Goal: Task Accomplishment & Management: Use online tool/utility

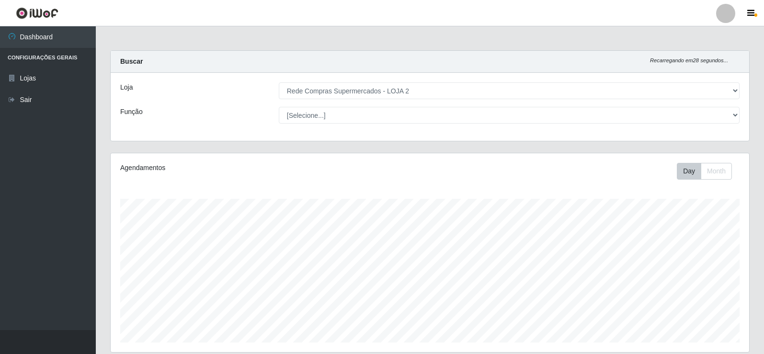
select select "161"
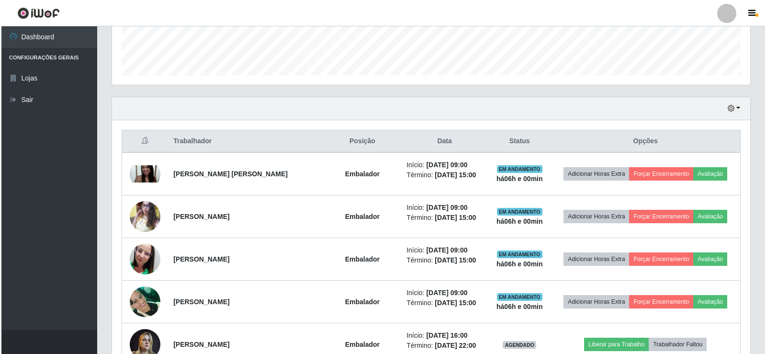
scroll to position [267, 0]
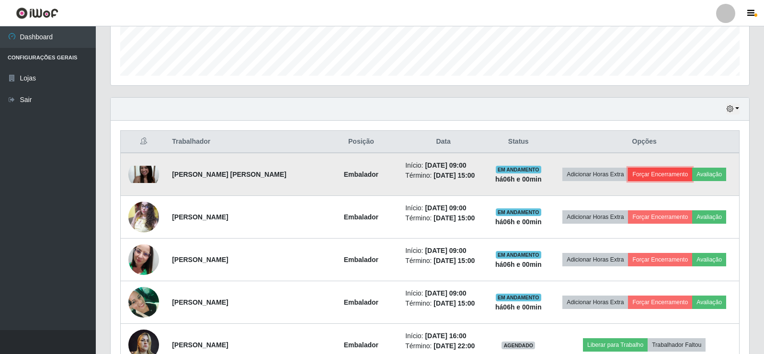
click at [660, 169] on button "Forçar Encerramento" at bounding box center [660, 174] width 64 height 13
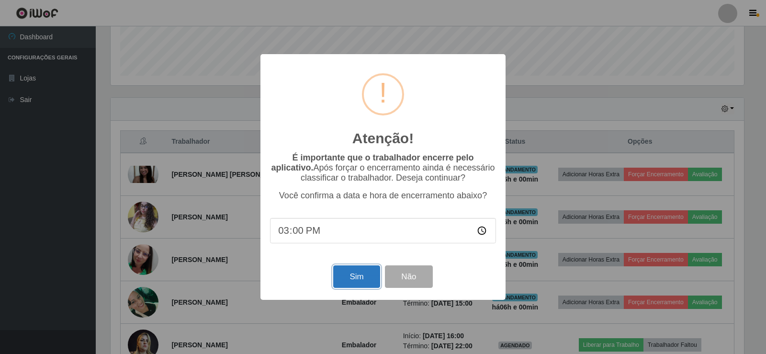
click at [365, 279] on button "Sim" at bounding box center [356, 276] width 46 height 23
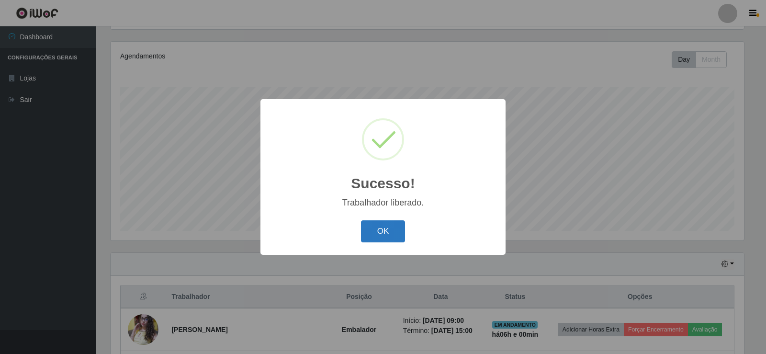
click at [384, 226] on button "OK" at bounding box center [383, 231] width 45 height 23
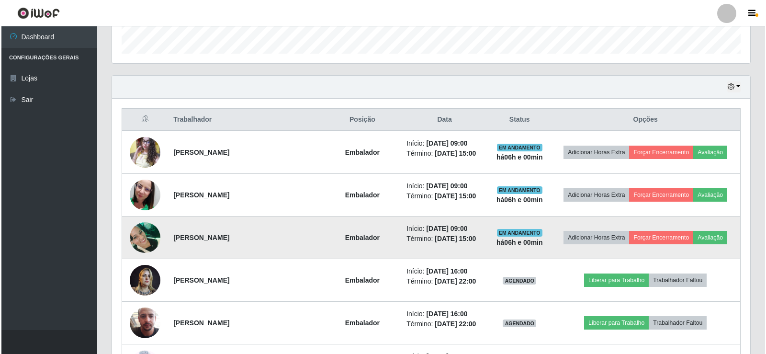
scroll to position [303, 0]
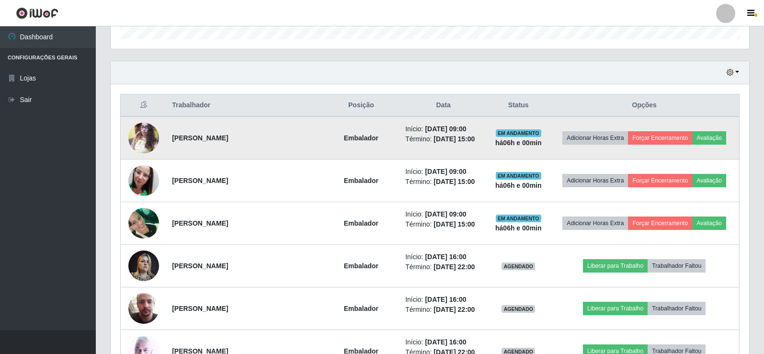
click at [668, 145] on td "Adicionar Horas Extra Forçar Encerramento Avaliação" at bounding box center [644, 137] width 190 height 43
click at [662, 143] on button "Forçar Encerramento" at bounding box center [660, 137] width 64 height 13
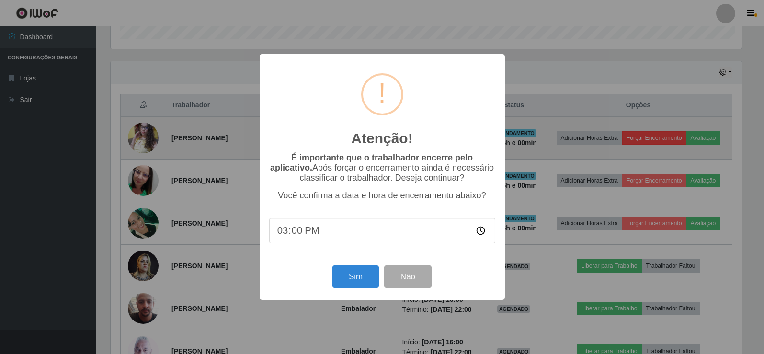
scroll to position [199, 633]
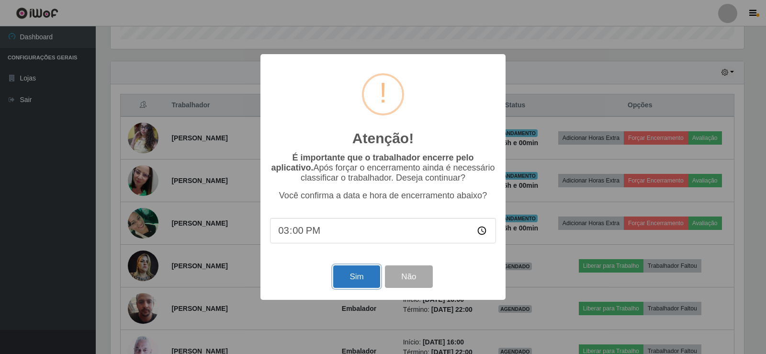
click at [358, 279] on button "Sim" at bounding box center [356, 276] width 46 height 23
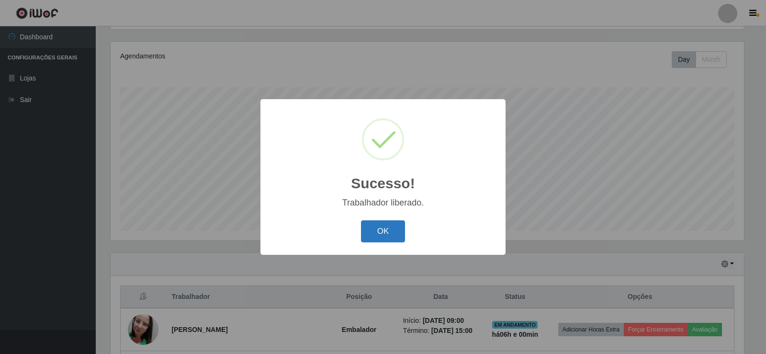
click at [378, 230] on button "OK" at bounding box center [383, 231] width 45 height 23
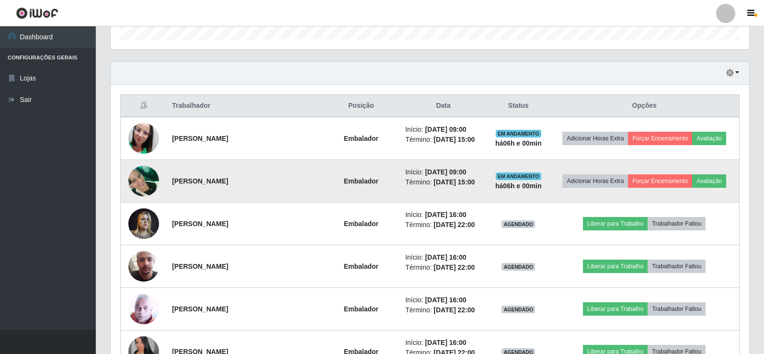
scroll to position [303, 0]
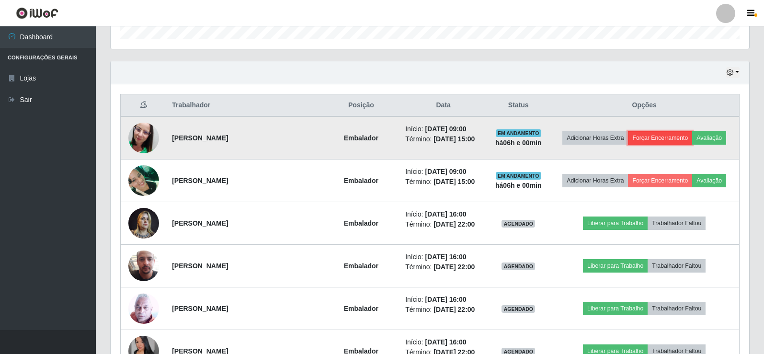
click at [661, 134] on button "Forçar Encerramento" at bounding box center [660, 137] width 64 height 13
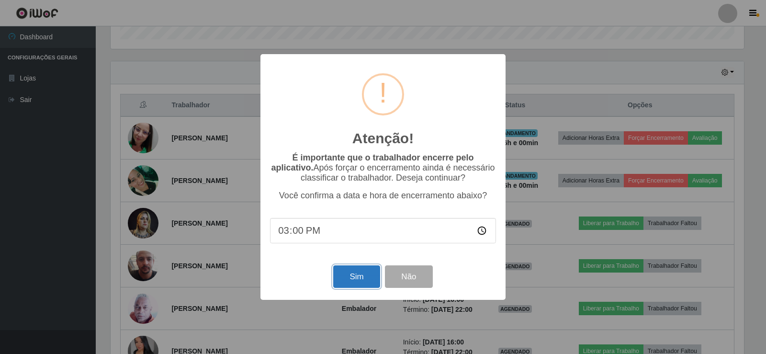
click at [357, 275] on button "Sim" at bounding box center [356, 276] width 46 height 23
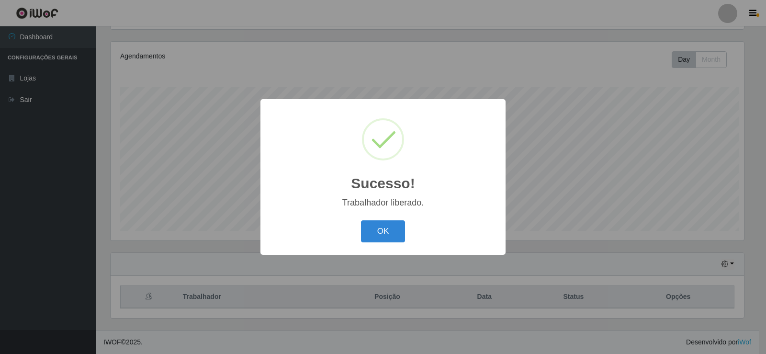
scroll to position [0, 0]
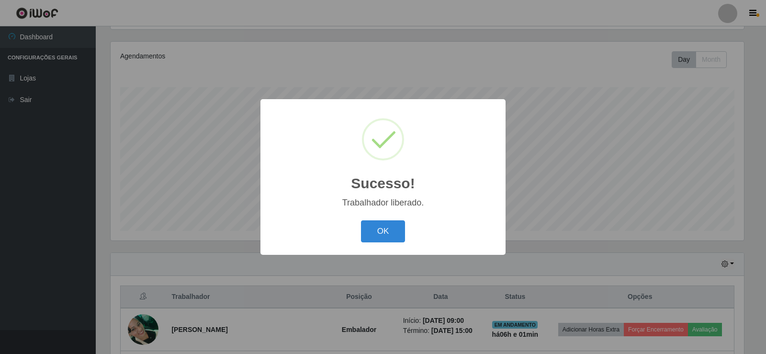
click at [385, 213] on div "Sucesso! × Trabalhador liberado. OK Cancel" at bounding box center [382, 176] width 245 height 155
click at [384, 231] on button "OK" at bounding box center [383, 231] width 45 height 23
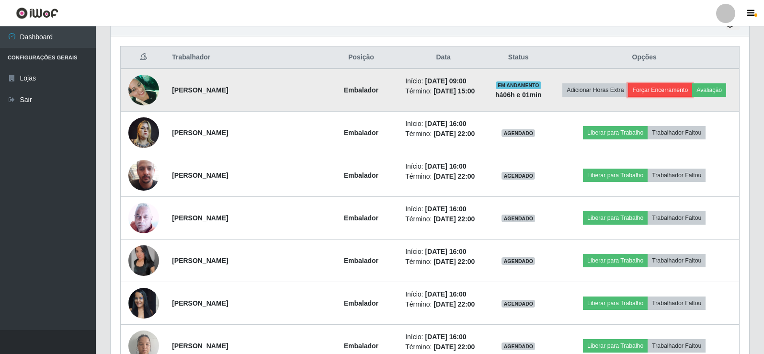
click at [660, 85] on button "Forçar Encerramento" at bounding box center [660, 89] width 64 height 13
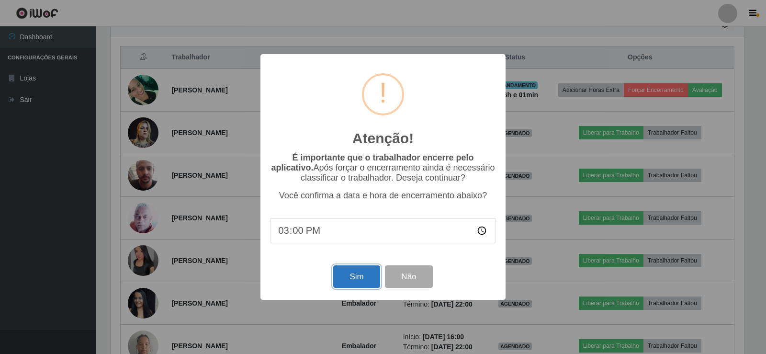
click at [358, 285] on button "Sim" at bounding box center [356, 276] width 46 height 23
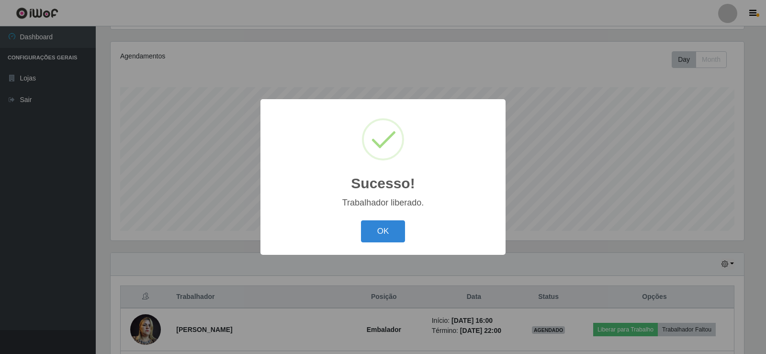
click at [387, 217] on div "Sucesso! × Trabalhador liberado. OK Cancel" at bounding box center [382, 176] width 245 height 155
click at [385, 228] on button "OK" at bounding box center [383, 231] width 45 height 23
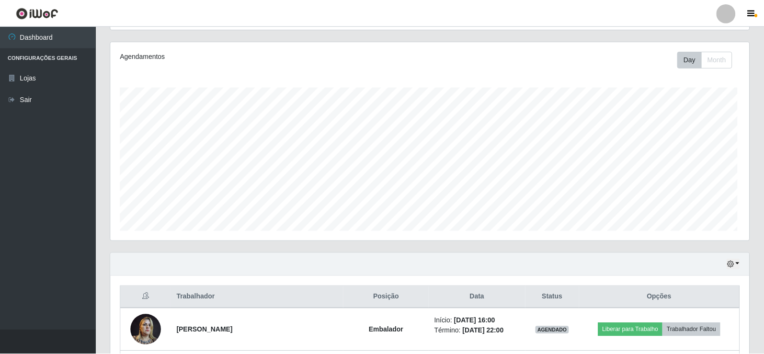
scroll to position [199, 638]
click at [665, 81] on div "Agendamentos Day Month 01/10 Agendamentos 87.78" at bounding box center [430, 141] width 638 height 199
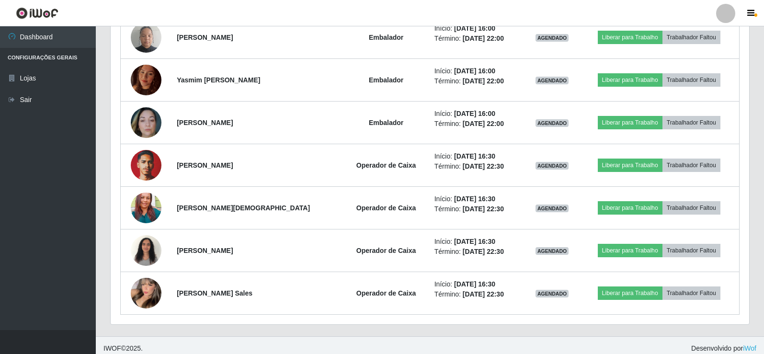
scroll to position [623, 0]
